Goal: Transaction & Acquisition: Purchase product/service

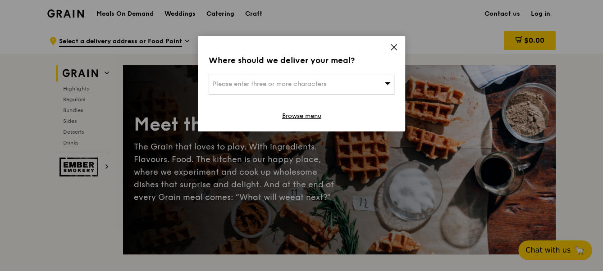
click at [306, 77] on div "Please enter three or more characters" at bounding box center [302, 84] width 186 height 21
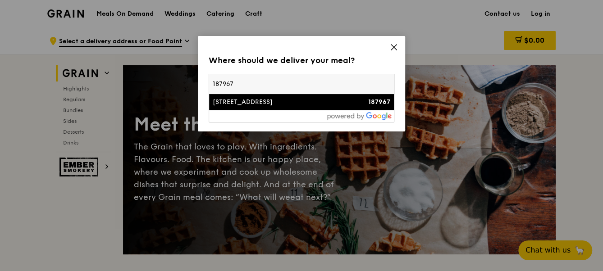
type input "187967"
click at [242, 102] on div "[STREET_ADDRESS]" at bounding box center [279, 102] width 133 height 9
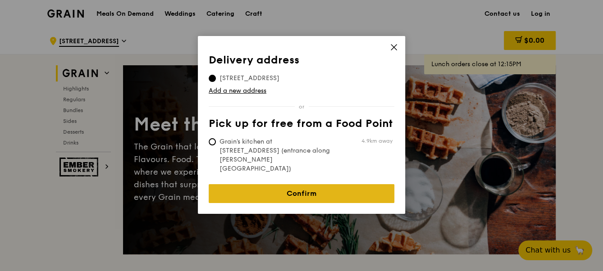
click at [269, 184] on link "Confirm" at bounding box center [302, 193] width 186 height 19
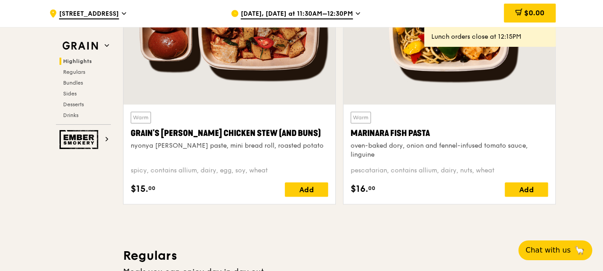
scroll to position [450, 0]
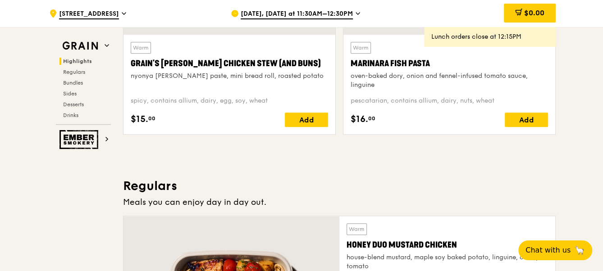
click at [268, 12] on span "Sep 8, Today at 11:30AM–12:30PM" at bounding box center [297, 14] width 112 height 10
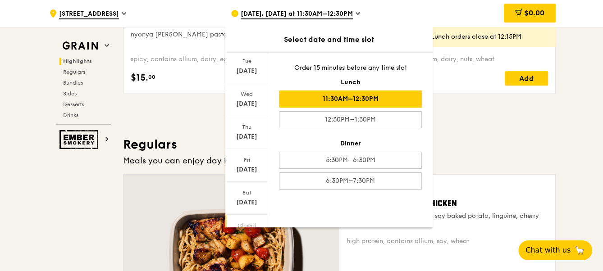
scroll to position [100, 0]
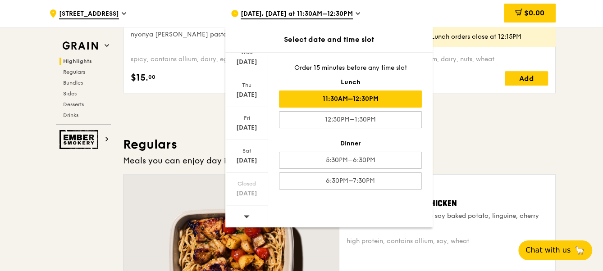
click at [238, 214] on div at bounding box center [246, 217] width 43 height 23
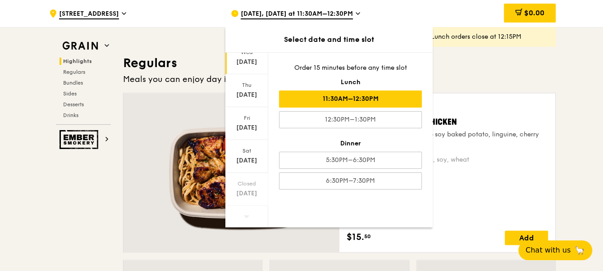
scroll to position [59, 0]
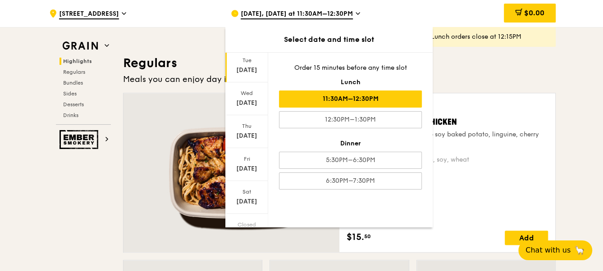
click at [245, 71] on div "Sep 16" at bounding box center [247, 70] width 40 height 9
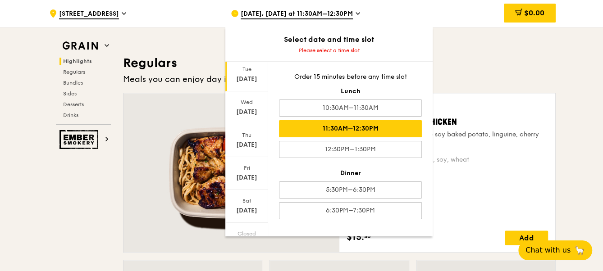
click at [360, 122] on div "11:30AM–12:30PM" at bounding box center [350, 128] width 143 height 17
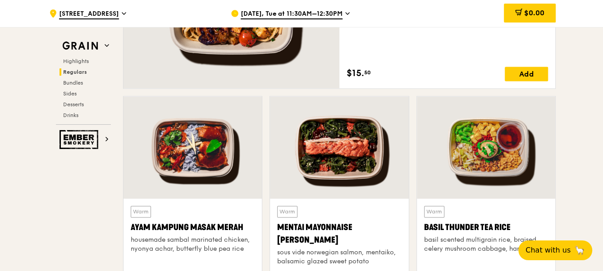
scroll to position [819, 0]
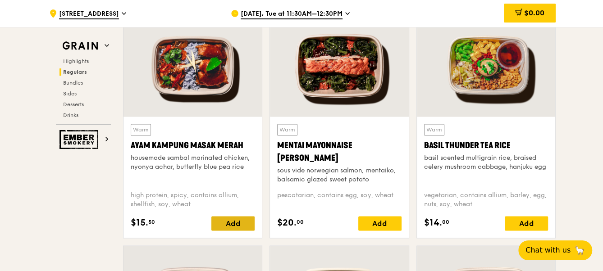
click at [232, 224] on div "Add" at bounding box center [232, 223] width 43 height 14
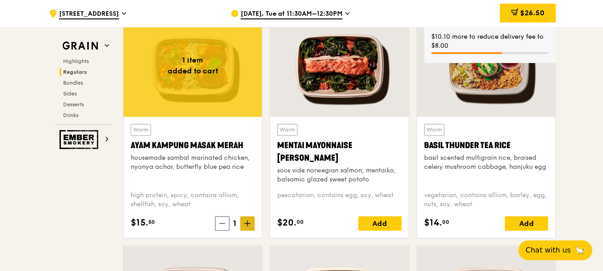
click at [249, 225] on icon at bounding box center [247, 223] width 6 height 6
click at [226, 225] on span at bounding box center [221, 223] width 14 height 14
click at [221, 225] on icon at bounding box center [222, 223] width 6 height 6
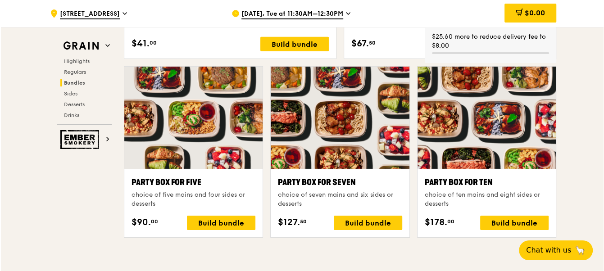
scroll to position [1761, 0]
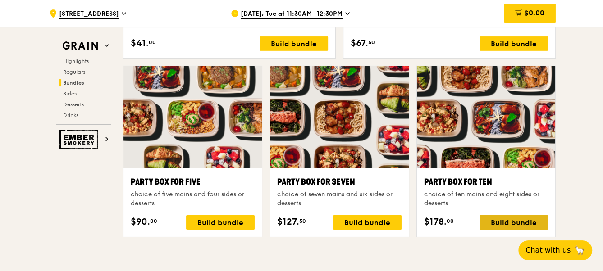
click at [496, 221] on div "Build bundle" at bounding box center [513, 222] width 68 height 14
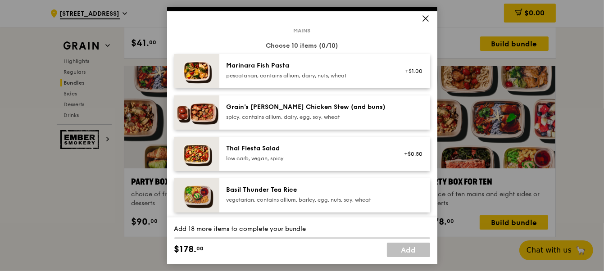
scroll to position [82, 0]
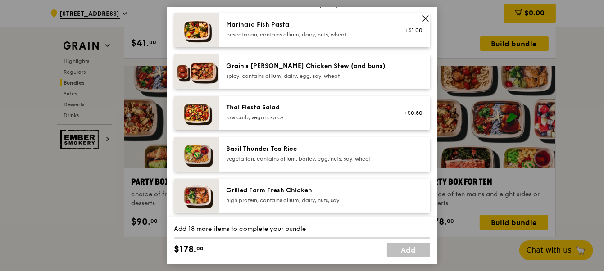
click at [306, 154] on div "Basil Thunder Tea Rice vegetarian, contains allium, barley, egg, nuts, soy, whe…" at bounding box center [308, 154] width 162 height 18
click at [314, 153] on div "Basil Thunder Tea Rice" at bounding box center [308, 149] width 162 height 9
click at [314, 152] on div "Basil Thunder Tea Rice" at bounding box center [308, 149] width 162 height 9
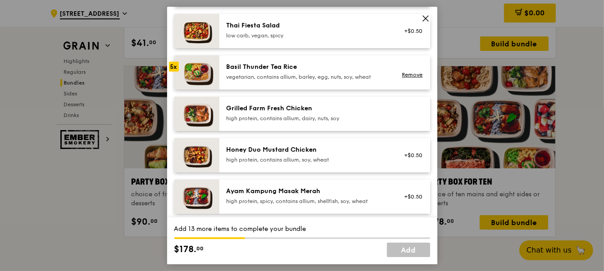
scroll to position [205, 0]
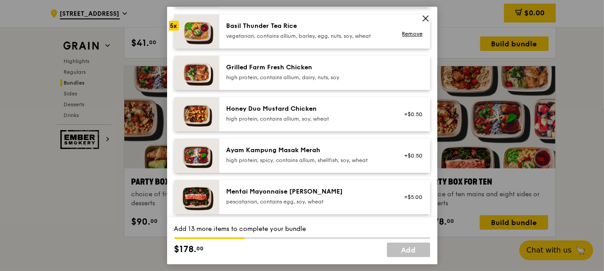
click at [317, 153] on div "Ayam Kampung Masak Merah" at bounding box center [308, 150] width 162 height 9
click at [317, 152] on div "Ayam Kampung Masak Merah" at bounding box center [308, 150] width 162 height 9
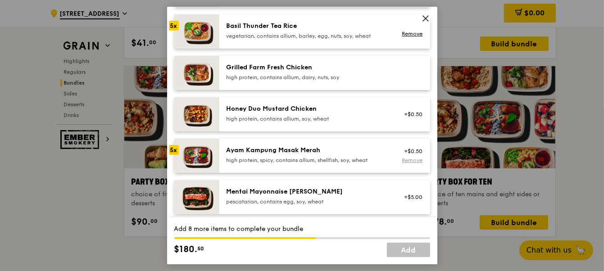
click at [414, 158] on link "Remove" at bounding box center [412, 160] width 21 height 6
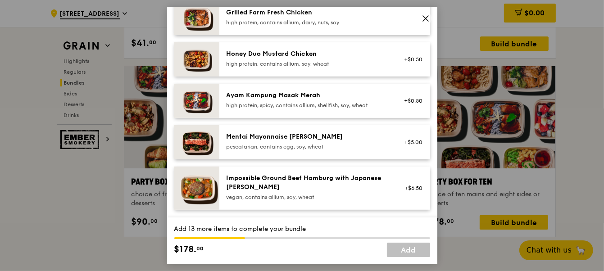
scroll to position [246, 0]
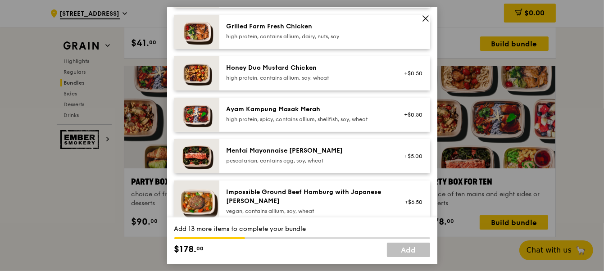
click at [301, 114] on div "Ayam Kampung Masak Merah high protein, spicy, contains allium, shellfish, soy, …" at bounding box center [308, 114] width 162 height 18
click at [298, 113] on div "Ayam Kampung Masak Merah" at bounding box center [308, 109] width 162 height 9
click at [300, 154] on div "Mentai Mayonnaise [PERSON_NAME]" at bounding box center [308, 150] width 162 height 9
click at [300, 156] on div "Mentai Mayonnaise Aburi Salmon pescatarian, contains egg, soy, wheat" at bounding box center [308, 155] width 162 height 18
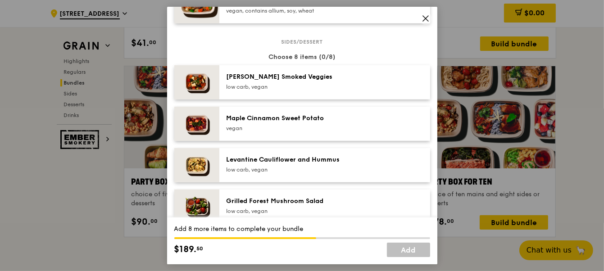
scroll to position [450, 0]
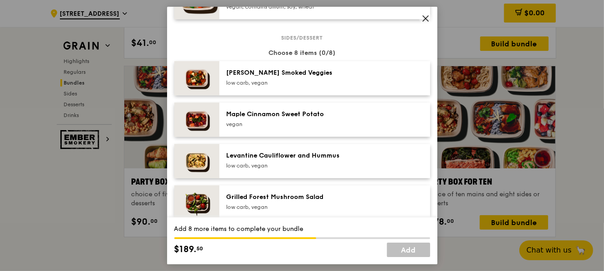
click at [291, 162] on div "low carb, vegan" at bounding box center [308, 165] width 162 height 7
click at [298, 162] on div "low carb, vegan" at bounding box center [308, 165] width 162 height 7
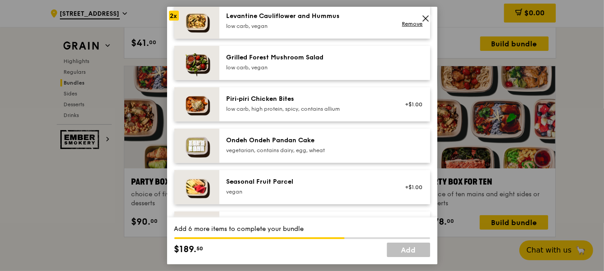
scroll to position [614, 0]
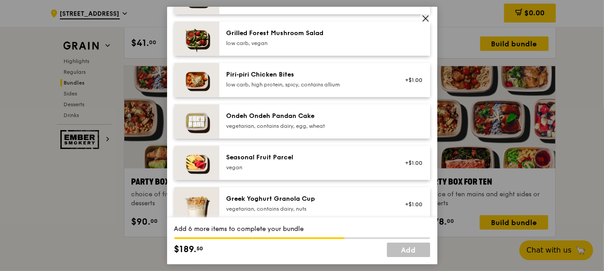
click at [291, 158] on div "Seasonal Fruit Parcel" at bounding box center [308, 157] width 162 height 9
click at [284, 123] on div "vegetarian, contains dairy, egg, wheat" at bounding box center [308, 126] width 162 height 7
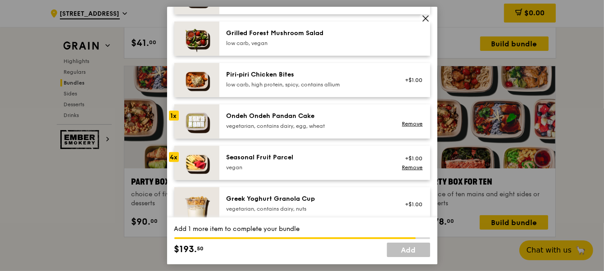
click at [290, 118] on div "Ondeh Ondeh Pandan Cake" at bounding box center [308, 116] width 162 height 9
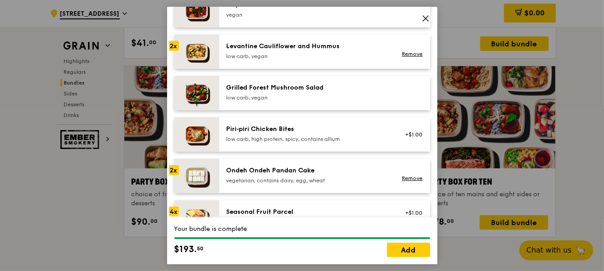
scroll to position [573, 0]
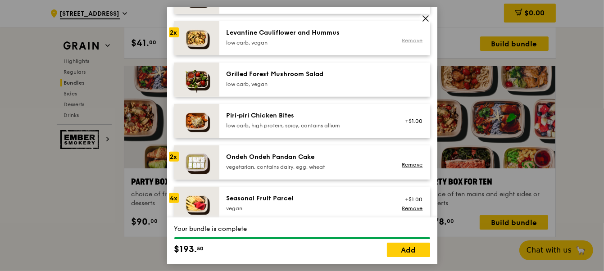
click at [409, 38] on link "Remove" at bounding box center [412, 40] width 21 height 6
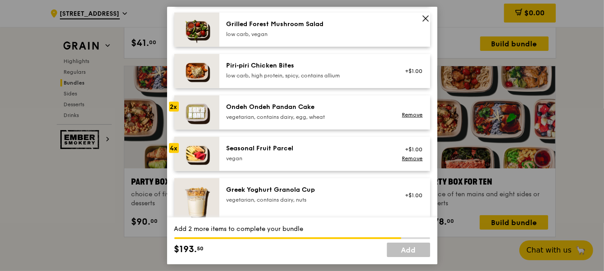
scroll to position [655, 0]
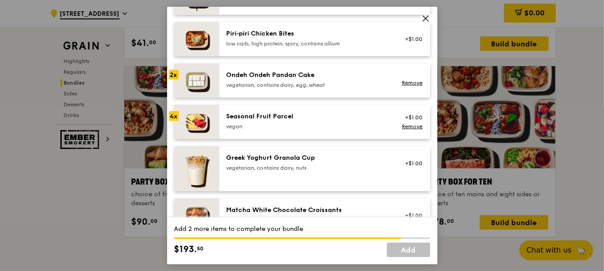
click at [347, 119] on div "Seasonal Fruit Parcel" at bounding box center [308, 116] width 162 height 9
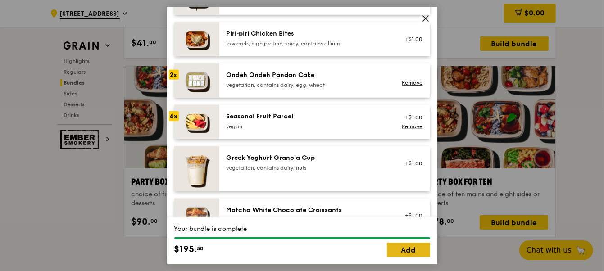
click at [400, 246] on link "Add" at bounding box center [408, 250] width 43 height 14
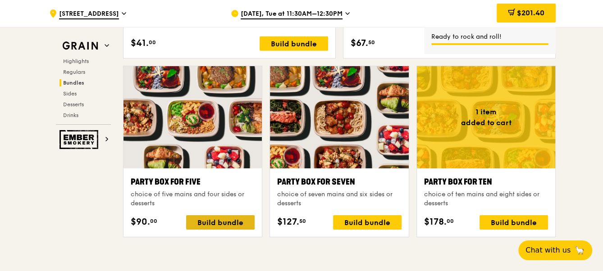
click at [218, 225] on div "Build bundle" at bounding box center [220, 222] width 68 height 14
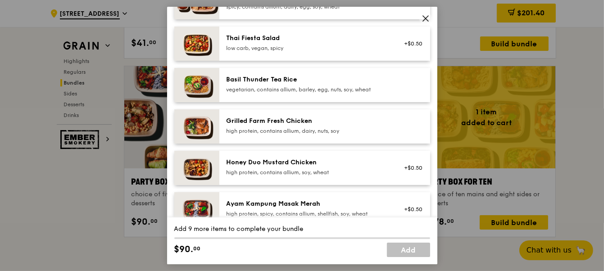
scroll to position [164, 0]
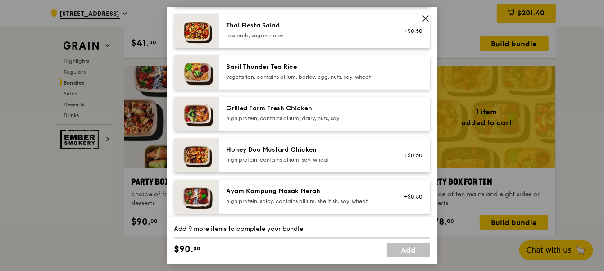
click at [291, 114] on div "Grilled Farm Fresh Chicken high protein, contains allium, dairy, nuts, soy" at bounding box center [308, 113] width 162 height 18
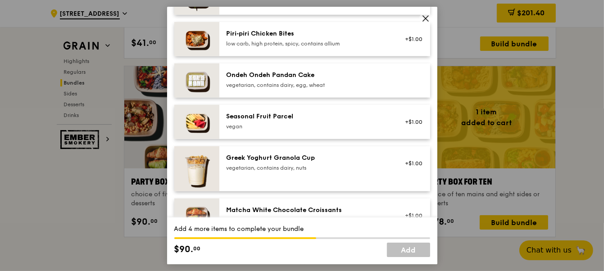
scroll to position [614, 0]
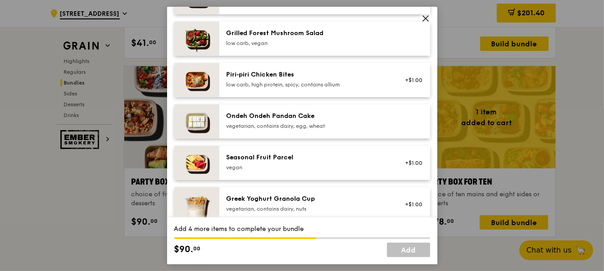
click at [339, 125] on div "vegetarian, contains dairy, egg, wheat" at bounding box center [308, 126] width 162 height 7
click at [356, 118] on div "Ondeh Ondeh Pandan Cake" at bounding box center [308, 116] width 162 height 9
click at [337, 160] on div "Seasonal Fruit Parcel" at bounding box center [308, 157] width 162 height 9
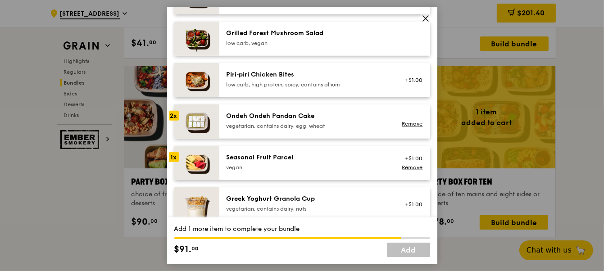
click at [338, 167] on div "vegan" at bounding box center [308, 167] width 162 height 7
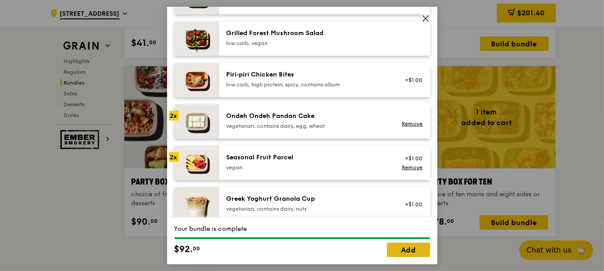
click at [402, 247] on link "Add" at bounding box center [408, 250] width 43 height 14
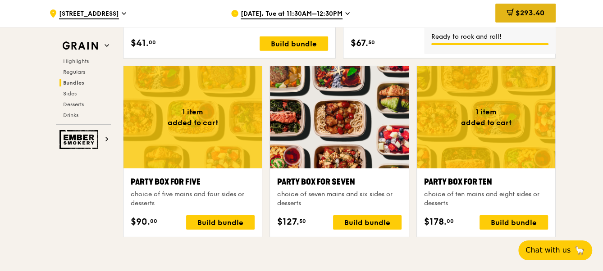
click at [528, 11] on span "$293.40" at bounding box center [529, 13] width 29 height 9
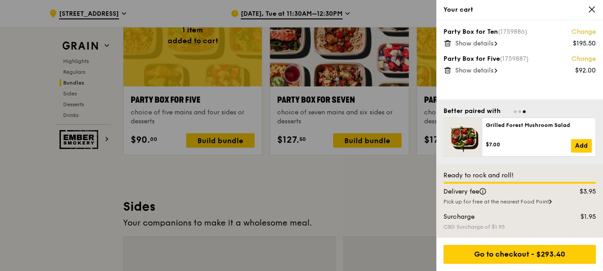
scroll to position [1843, 0]
click at [478, 44] on span "Show details" at bounding box center [474, 44] width 38 height 8
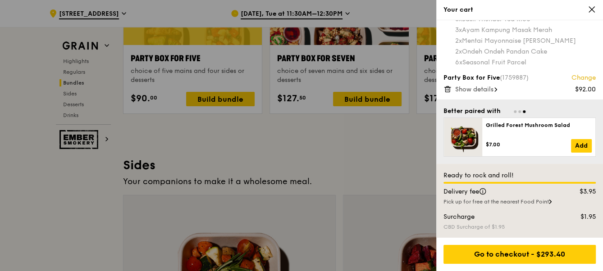
scroll to position [1925, 0]
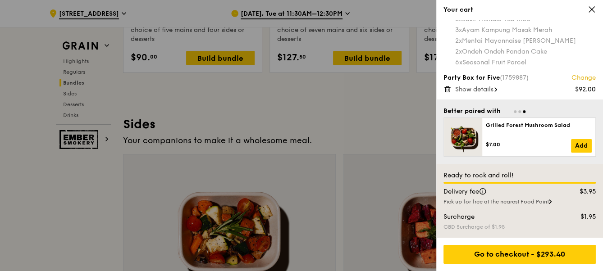
click at [482, 90] on span "Show details" at bounding box center [474, 90] width 38 height 8
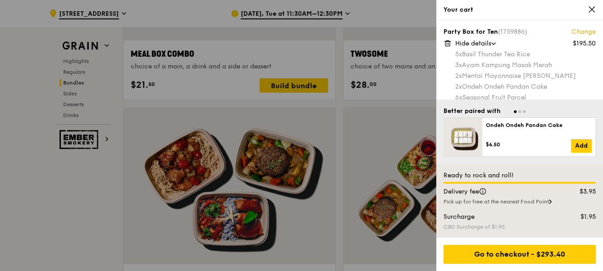
scroll to position [1434, 0]
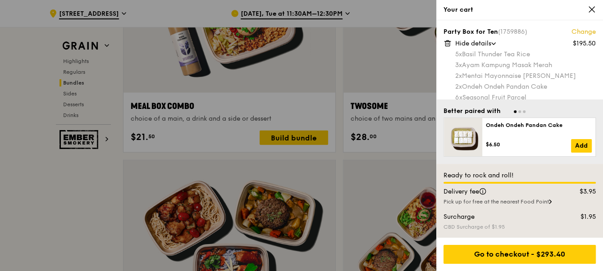
click at [536, 70] on div "5x Basil Thunder Tea Rice 3x Ayam Kampung Masak Merah 2x Mentai Mayonnaise Abur…" at bounding box center [525, 76] width 141 height 52
drag, startPoint x: 498, startPoint y: 60, endPoint x: 501, endPoint y: 73, distance: 13.4
click at [501, 73] on div "5x Basil Thunder Tea Rice 3x Ayam Kampung Masak Merah 2x Mentai Mayonnaise Abur…" at bounding box center [525, 76] width 141 height 52
click at [501, 73] on div "2x Mentai Mayonnaise Aburi Salmon" at bounding box center [525, 76] width 141 height 9
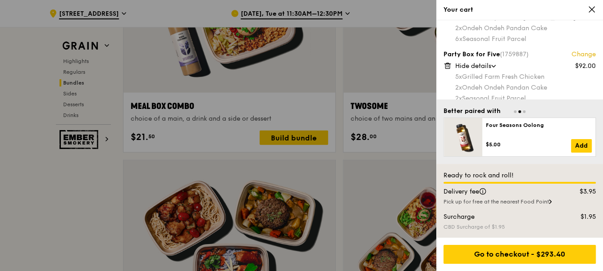
scroll to position [68, 0]
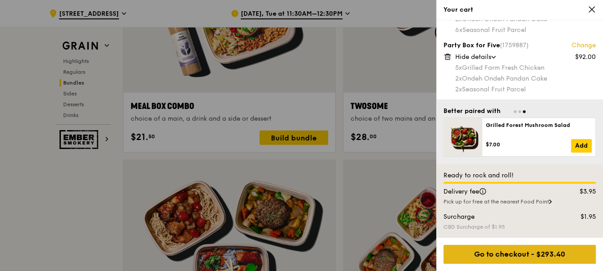
click at [535, 259] on div "Go to checkout - $293.40" at bounding box center [519, 254] width 152 height 19
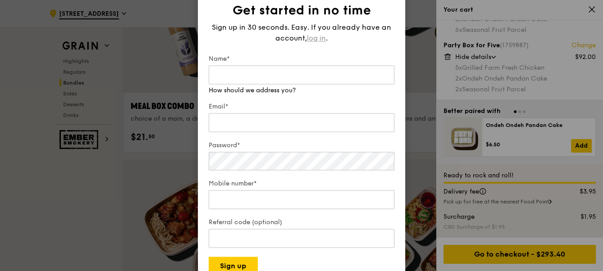
click at [315, 41] on span "log in" at bounding box center [316, 38] width 19 height 11
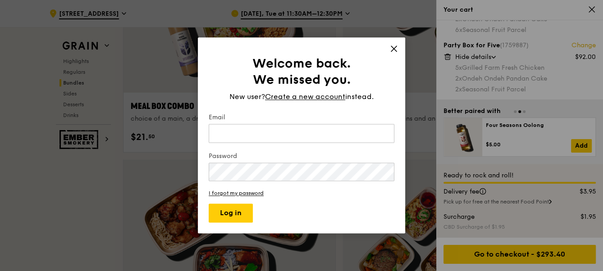
type input "sherilyn.nyh@gmail.com"
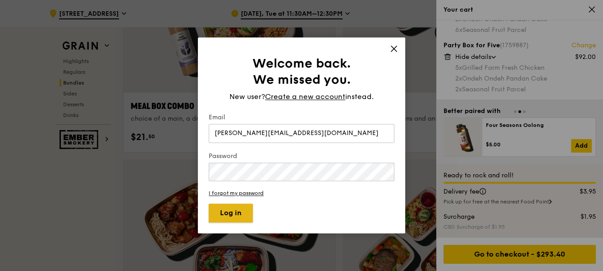
click at [248, 213] on button "Log in" at bounding box center [231, 213] width 44 height 19
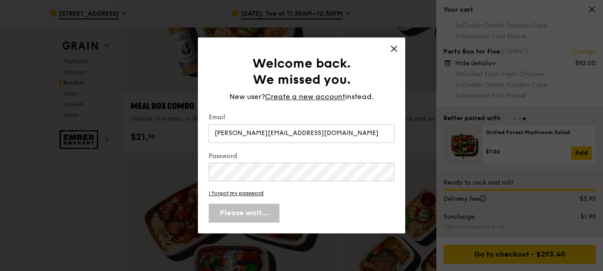
scroll to position [60, 0]
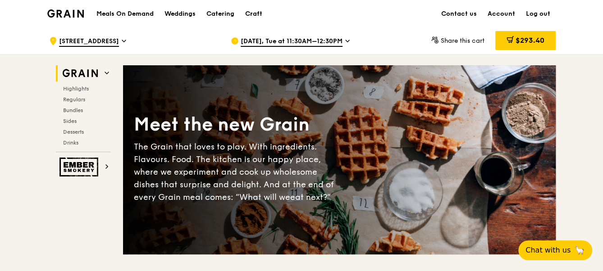
drag, startPoint x: 532, startPoint y: 44, endPoint x: 528, endPoint y: 43, distance: 4.7
click at [532, 44] on span "$293.40" at bounding box center [529, 40] width 29 height 9
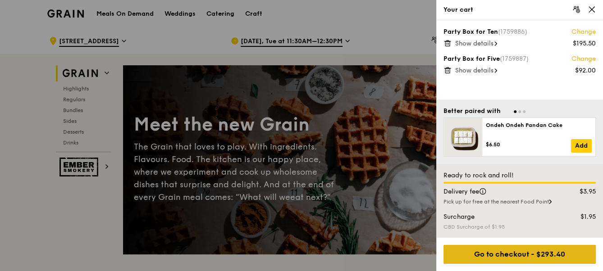
click at [506, 259] on div "Go to checkout - $293.40" at bounding box center [519, 254] width 152 height 19
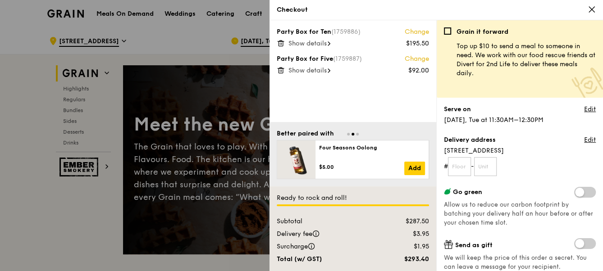
click at [318, 40] on span "Show details" at bounding box center [307, 44] width 38 height 8
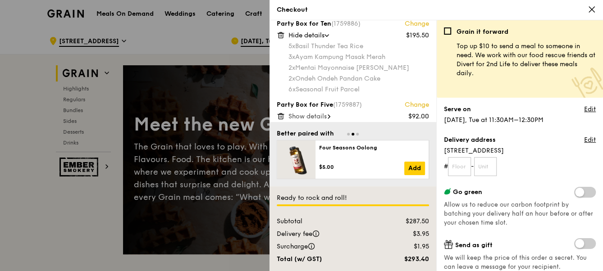
scroll to position [13, 0]
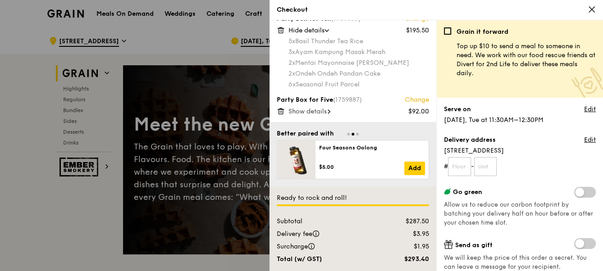
click at [325, 113] on span "Show details" at bounding box center [307, 112] width 38 height 8
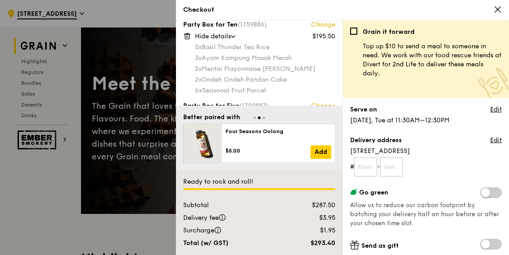
scroll to position [0, 0]
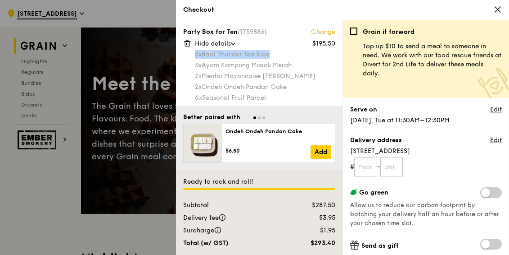
drag, startPoint x: 196, startPoint y: 55, endPoint x: 276, endPoint y: 56, distance: 80.6
click at [276, 56] on div "5x Basil Thunder Tea Rice" at bounding box center [265, 54] width 141 height 9
click at [272, 56] on div "5x Basil Thunder Tea Rice" at bounding box center [265, 54] width 141 height 9
drag, startPoint x: 273, startPoint y: 54, endPoint x: 197, endPoint y: 56, distance: 76.6
click at [197, 56] on div "5x Basil Thunder Tea Rice" at bounding box center [265, 54] width 141 height 9
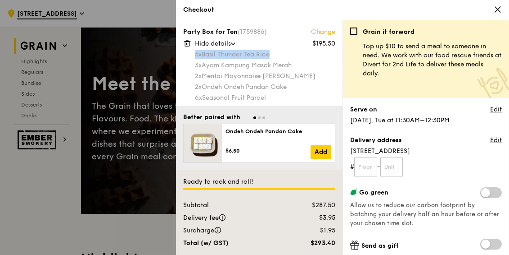
click at [197, 57] on span "5x" at bounding box center [198, 54] width 7 height 8
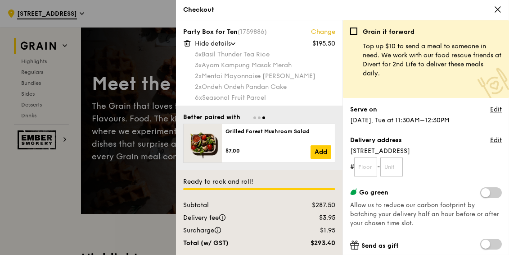
click at [243, 68] on div "3x Ayam Kampung Masak Merah" at bounding box center [265, 65] width 141 height 9
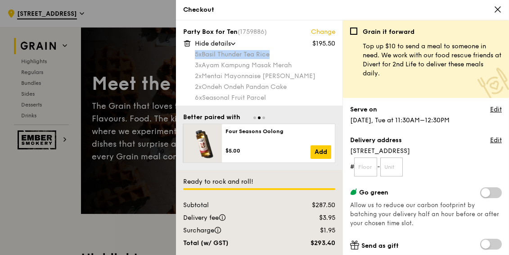
drag, startPoint x: 275, startPoint y: 54, endPoint x: 197, endPoint y: 55, distance: 77.9
click at [197, 55] on div "5x Basil Thunder Tea Rice" at bounding box center [265, 54] width 141 height 9
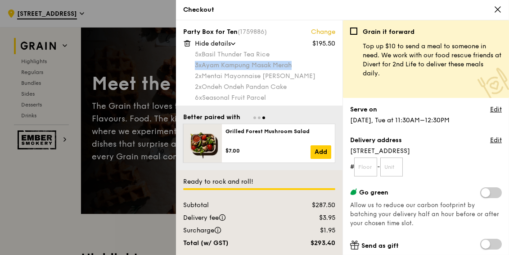
drag, startPoint x: 195, startPoint y: 68, endPoint x: 295, endPoint y: 69, distance: 100.0
click at [295, 69] on div "3x Ayam Kampung Masak Merah" at bounding box center [265, 65] width 141 height 9
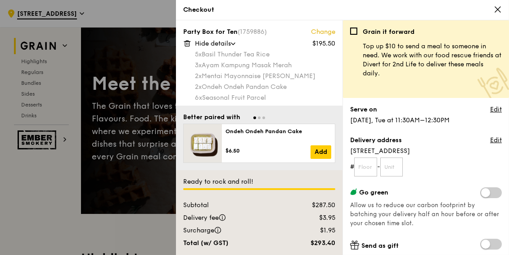
click at [309, 78] on div "2x Mentai Mayonnaise Aburi Salmon" at bounding box center [265, 76] width 141 height 9
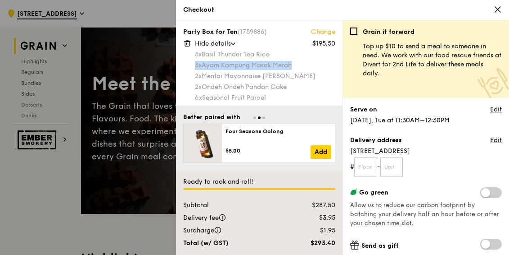
drag, startPoint x: 294, startPoint y: 65, endPoint x: 196, endPoint y: 64, distance: 97.8
click at [196, 64] on div "3x Ayam Kampung Masak Merah" at bounding box center [265, 65] width 141 height 9
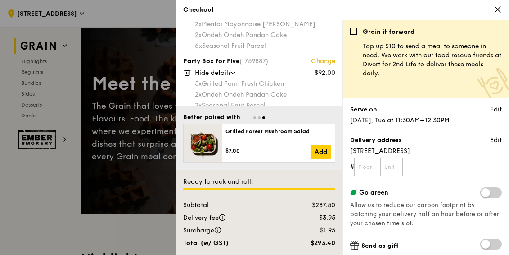
scroll to position [62, 0]
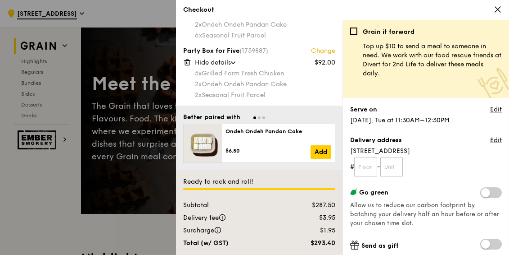
drag, startPoint x: 192, startPoint y: 73, endPoint x: 220, endPoint y: 73, distance: 27.5
click at [220, 73] on div "Party Box for Five (1759887) Change $92.00 Hide details 5x Grilled Farm Fresh C…" at bounding box center [259, 72] width 152 height 52
click at [220, 73] on div "5x Grilled Farm Fresh Chicken" at bounding box center [265, 73] width 141 height 9
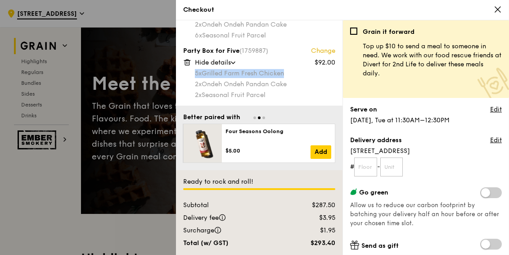
drag, startPoint x: 291, startPoint y: 70, endPoint x: 196, endPoint y: 74, distance: 95.1
click at [196, 74] on div "5x Grilled Farm Fresh Chicken" at bounding box center [265, 73] width 141 height 9
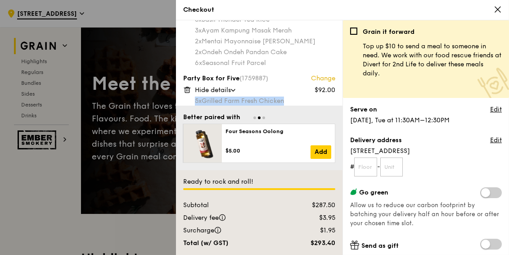
scroll to position [21, 0]
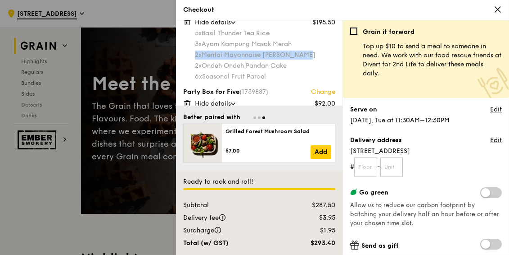
drag, startPoint x: 308, startPoint y: 53, endPoint x: 195, endPoint y: 56, distance: 112.7
click at [195, 56] on div "2x Mentai Mayonnaise Aburi Salmon" at bounding box center [265, 54] width 141 height 9
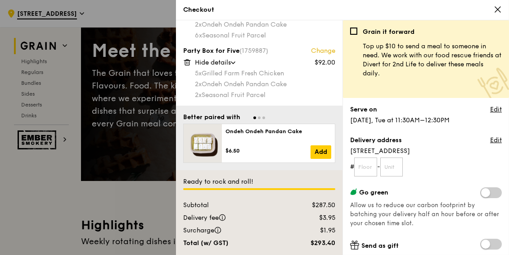
scroll to position [82, 0]
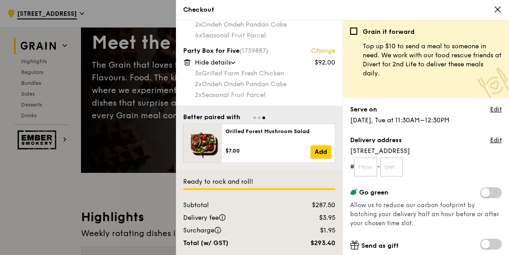
drag, startPoint x: 331, startPoint y: 238, endPoint x: 320, endPoint y: 232, distance: 12.9
click at [313, 227] on div "Subtotal $287.50 Delivery fee $3.95 Surcharge $1.95 Total (w/ GST) $293.40" at bounding box center [259, 223] width 152 height 47
click at [322, 233] on div "$1.95" at bounding box center [314, 230] width 55 height 9
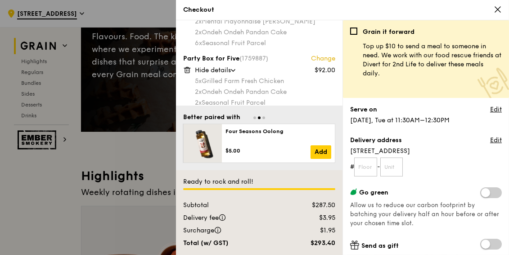
scroll to position [62, 0]
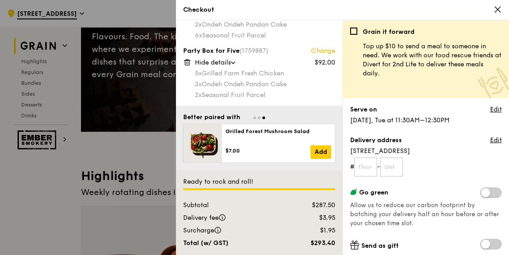
drag, startPoint x: 335, startPoint y: 242, endPoint x: 313, endPoint y: 245, distance: 22.2
click at [313, 245] on div "$293.40" at bounding box center [314, 242] width 55 height 9
drag, startPoint x: 311, startPoint y: 243, endPoint x: 335, endPoint y: 241, distance: 23.9
click at [335, 241] on div "$293.40" at bounding box center [314, 242] width 55 height 9
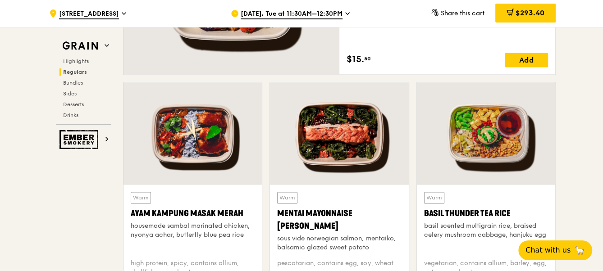
scroll to position [819, 0]
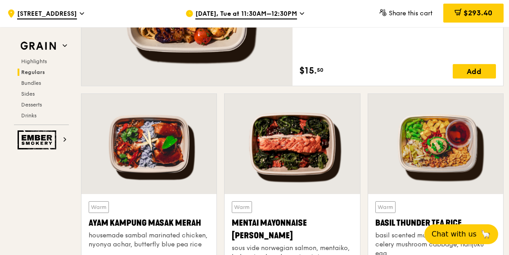
scroll to position [734, 0]
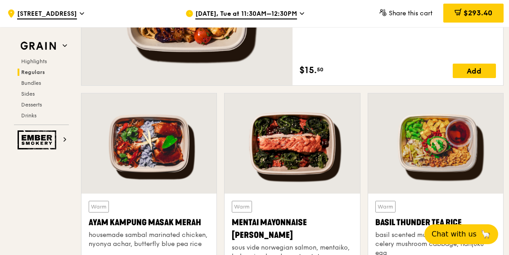
click at [438, 147] on div at bounding box center [435, 143] width 135 height 100
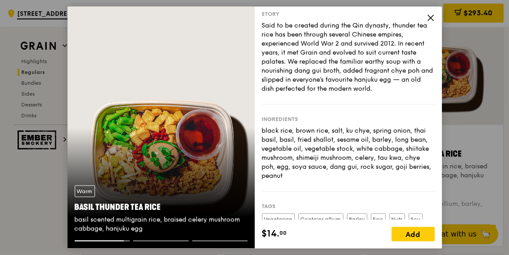
scroll to position [816, 0]
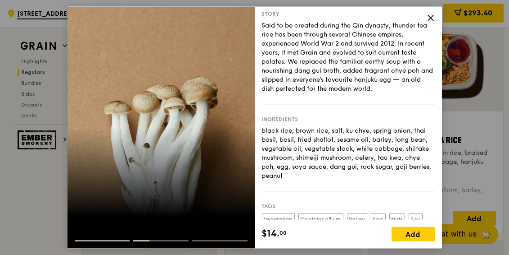
click at [116, 240] on div at bounding box center [102, 240] width 55 height 1
click at [219, 240] on div at bounding box center [219, 240] width 55 height 1
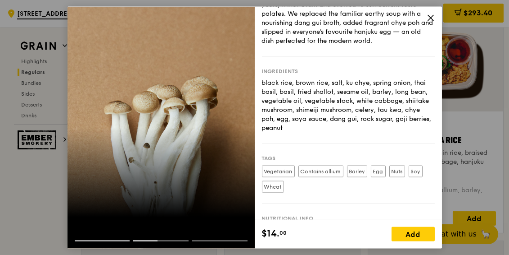
scroll to position [97, 0]
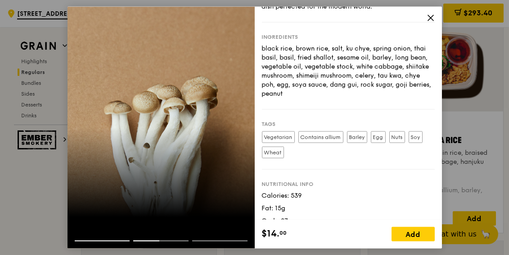
click at [123, 237] on div at bounding box center [161, 233] width 187 height 14
click at [113, 240] on div at bounding box center [102, 240] width 55 height 1
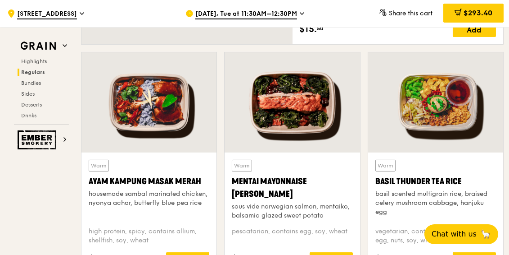
scroll to position [734, 0]
